Goal: Task Accomplishment & Management: Manage account settings

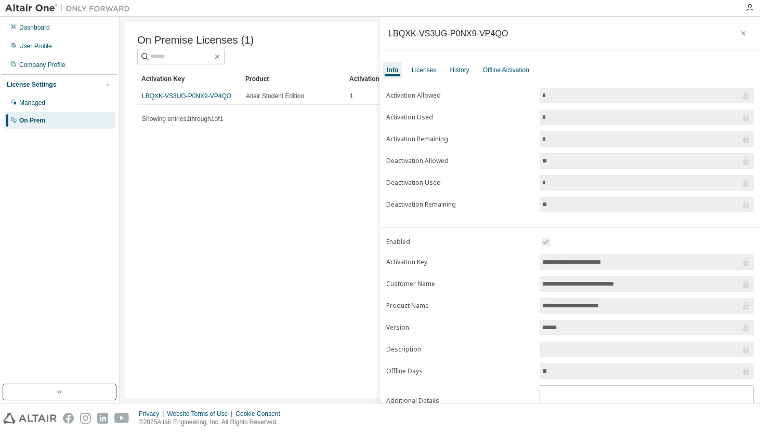
click at [739, 33] on icon "button" at bounding box center [742, 33] width 7 height 8
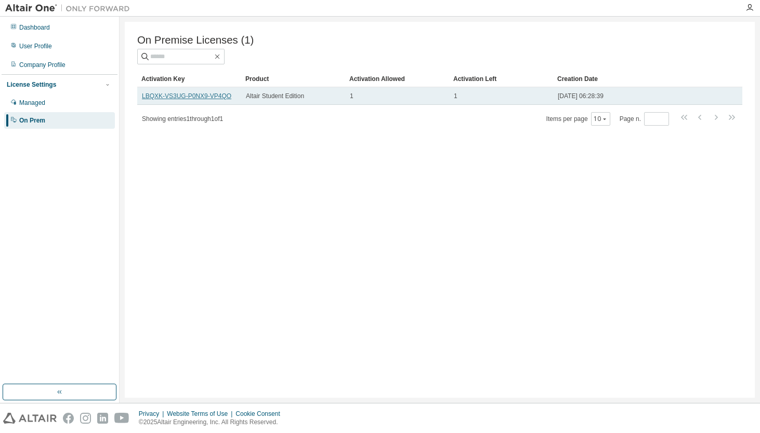
click at [186, 97] on link "LBQXK-VS3UG-P0NX9-VP4QO" at bounding box center [186, 95] width 89 height 7
click at [211, 98] on link "LBQXK-VS3UG-P0NX9-VP4QO" at bounding box center [186, 95] width 89 height 7
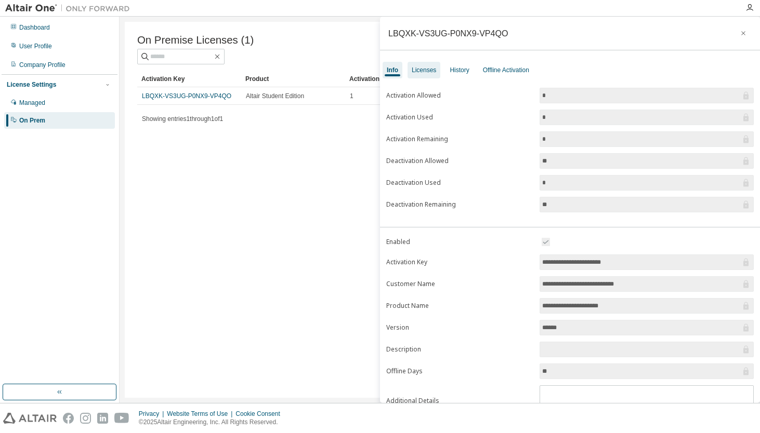
click at [424, 71] on div "Licenses" at bounding box center [424, 70] width 24 height 8
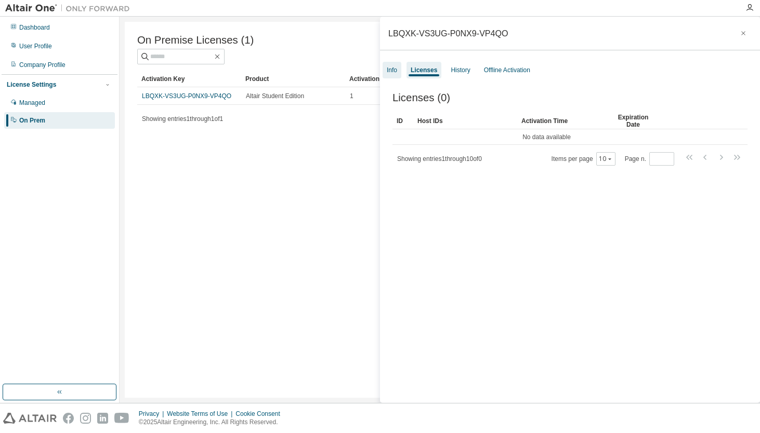
click at [396, 70] on div "Info" at bounding box center [392, 70] width 10 height 8
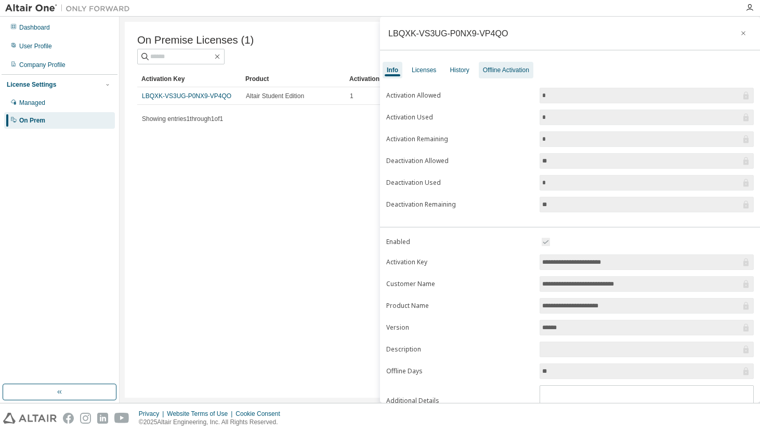
click at [503, 72] on div "Offline Activation" at bounding box center [506, 70] width 46 height 8
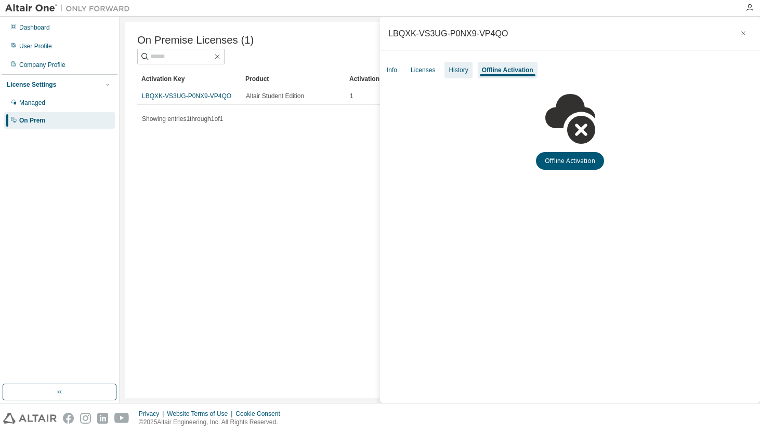
click at [464, 66] on div "History" at bounding box center [457, 70] width 19 height 8
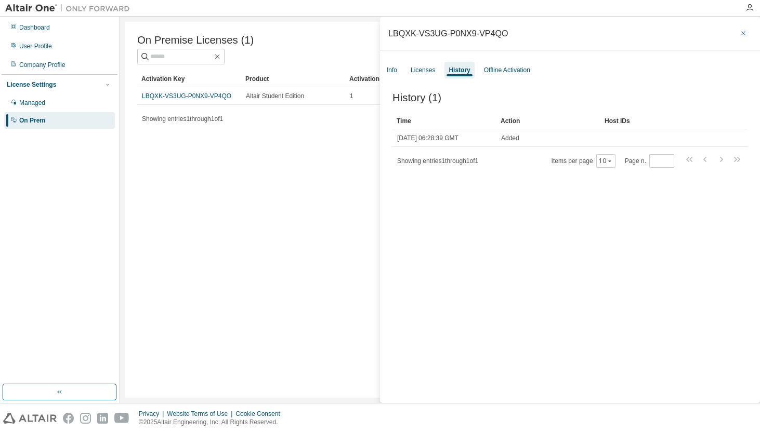
click at [739, 33] on icon "button" at bounding box center [742, 33] width 7 height 8
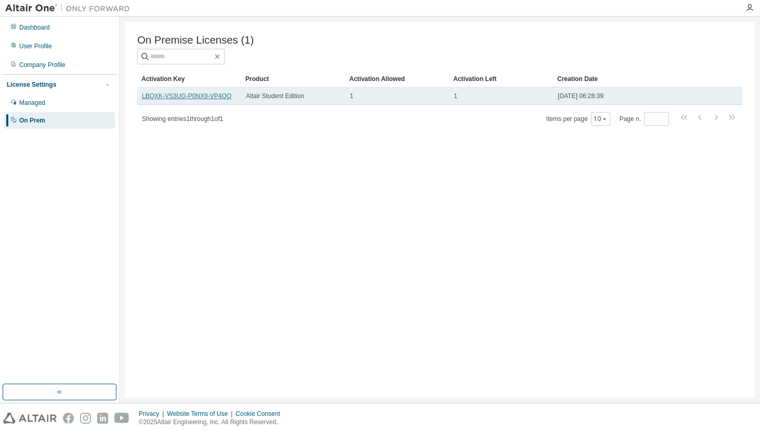
click at [196, 98] on link "LBQXK-VS3UG-P0NX9-VP4QO" at bounding box center [186, 95] width 89 height 7
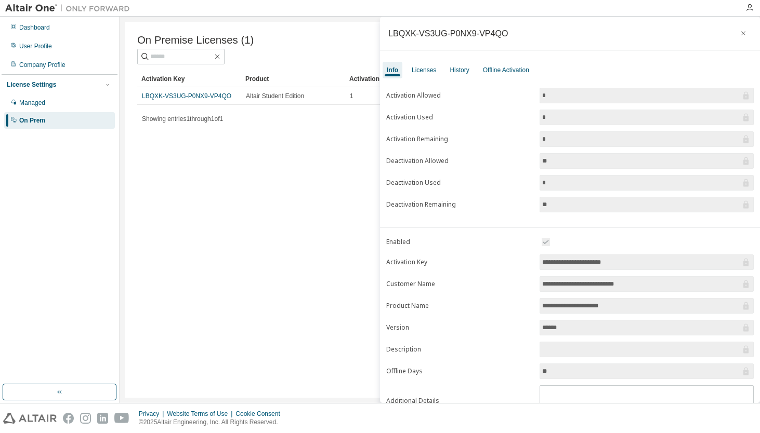
scroll to position [46, 0]
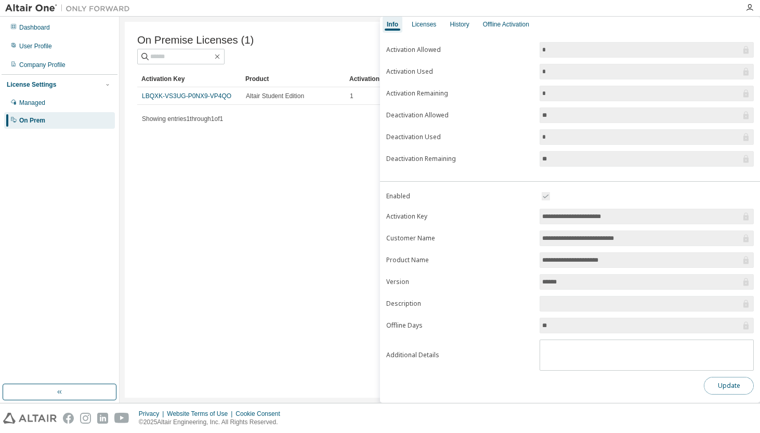
click at [729, 378] on button "Update" at bounding box center [729, 386] width 50 height 18
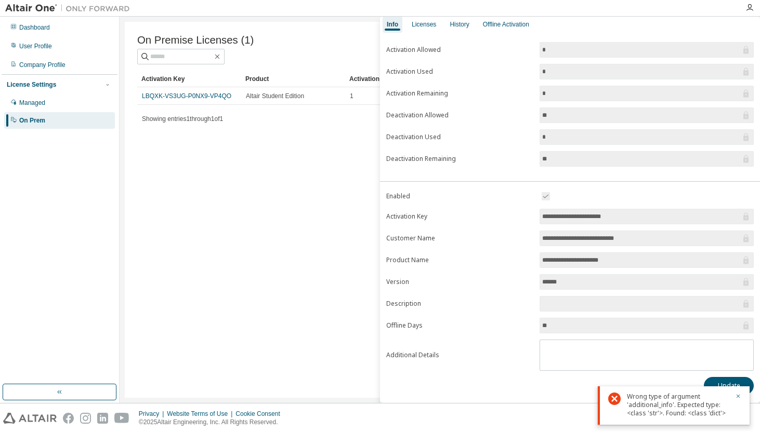
click at [619, 308] on input "text" at bounding box center [641, 304] width 199 height 10
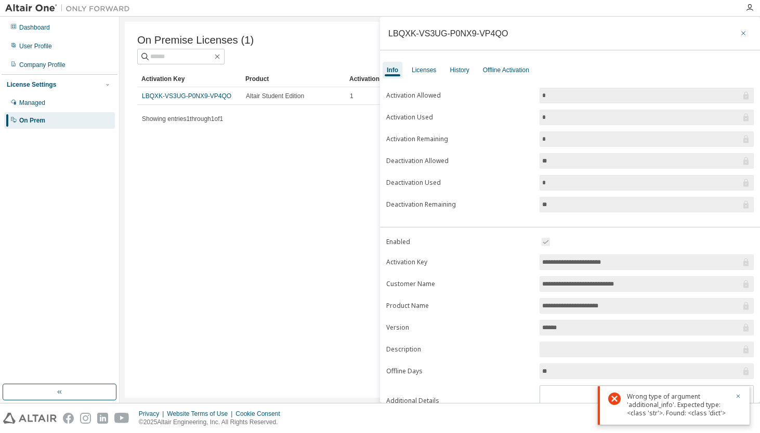
click at [739, 32] on icon "button" at bounding box center [742, 33] width 7 height 8
